Goal: Task Accomplishment & Management: Complete application form

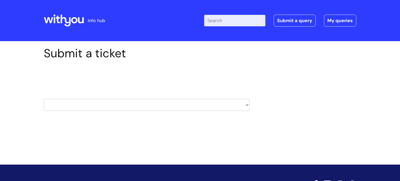
click at [247, 104] on select "HR / People IT and Support Clinical Drug Alerts Finance Accounts Data Support T…" at bounding box center [146, 105] width 205 height 12
select select "hr_/_people"
click at [44, 99] on select "HR / People IT and Support Clinical Drug Alerts Finance Accounts Data Support T…" at bounding box center [146, 105] width 205 height 12
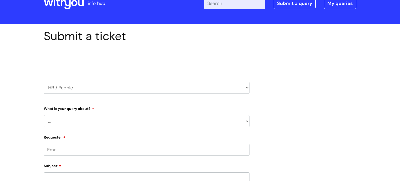
scroll to position [20, 0]
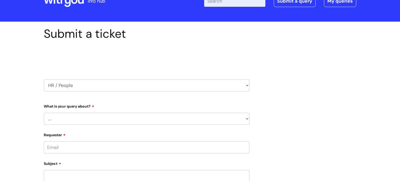
click at [247, 118] on select "... Absence Query Holiday Query Employee change request General HR Query iTrent…" at bounding box center [146, 119] width 205 height 12
select select "Security Watchdog - Onboarding of candidates"
click at [44, 113] on select "... Absence Query Holiday Query Employee change request General HR Query iTrent…" at bounding box center [146, 119] width 205 height 12
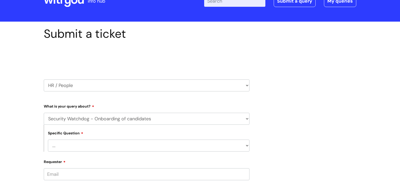
click at [195, 148] on select "... Check the progress of a candidate General onboarding query New contract for…" at bounding box center [148, 145] width 201 height 12
select select "Security Watchdog"
click at [48, 139] on select "... Check the progress of a candidate General onboarding query New contract for…" at bounding box center [148, 145] width 201 height 12
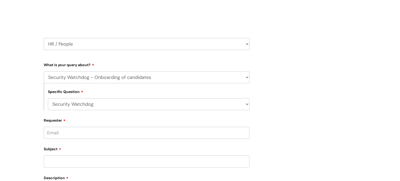
scroll to position [63, 0]
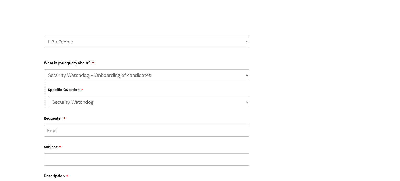
click at [209, 128] on input "Requester" at bounding box center [146, 131] width 205 height 12
click at [213, 158] on div "Subject" at bounding box center [146, 153] width 205 height 23
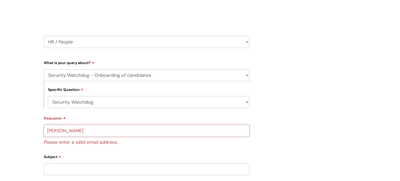
click at [78, 130] on input "james simons" at bounding box center [146, 131] width 205 height 12
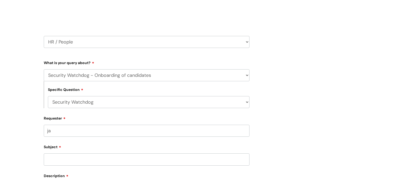
type input "j"
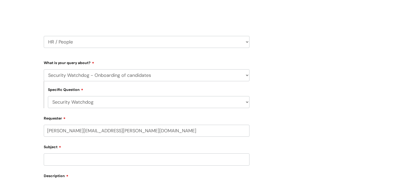
type input "James.simons@wearewithyou.org.uk"
click at [87, 157] on input "Subject" at bounding box center [146, 159] width 205 height 12
click at [102, 150] on input "text" at bounding box center [146, 151] width 205 height 12
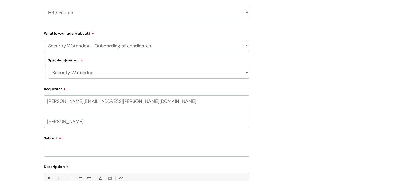
scroll to position [101, 0]
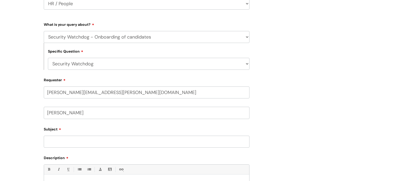
type input "James Simons"
click at [122, 139] on input "Subject" at bounding box center [146, 142] width 205 height 12
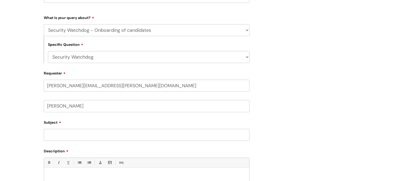
scroll to position [108, 0]
click at [137, 134] on input "Subject" at bounding box center [146, 134] width 205 height 12
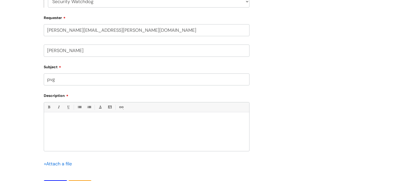
scroll to position [164, 0]
type input "pvg"
click at [57, 119] on p at bounding box center [146, 120] width 197 height 5
paste div
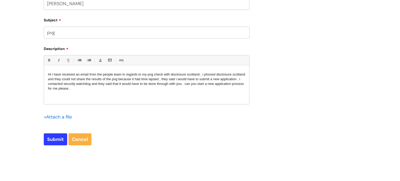
scroll to position [211, 0]
click at [59, 138] on input "Submit" at bounding box center [55, 139] width 23 height 12
type input "Please Wait..."
